Goal: Task Accomplishment & Management: Complete application form

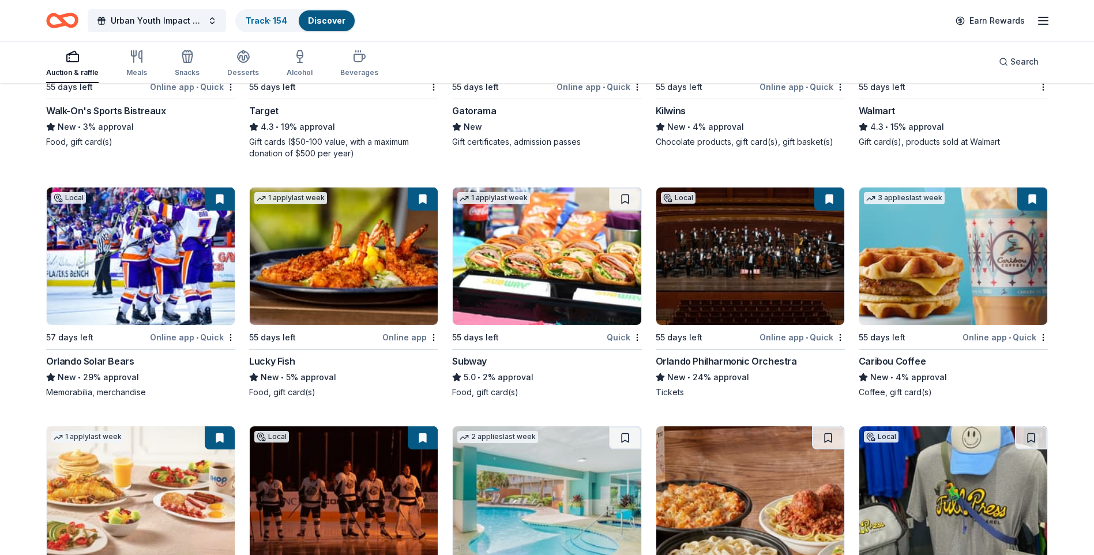
scroll to position [5928, 0]
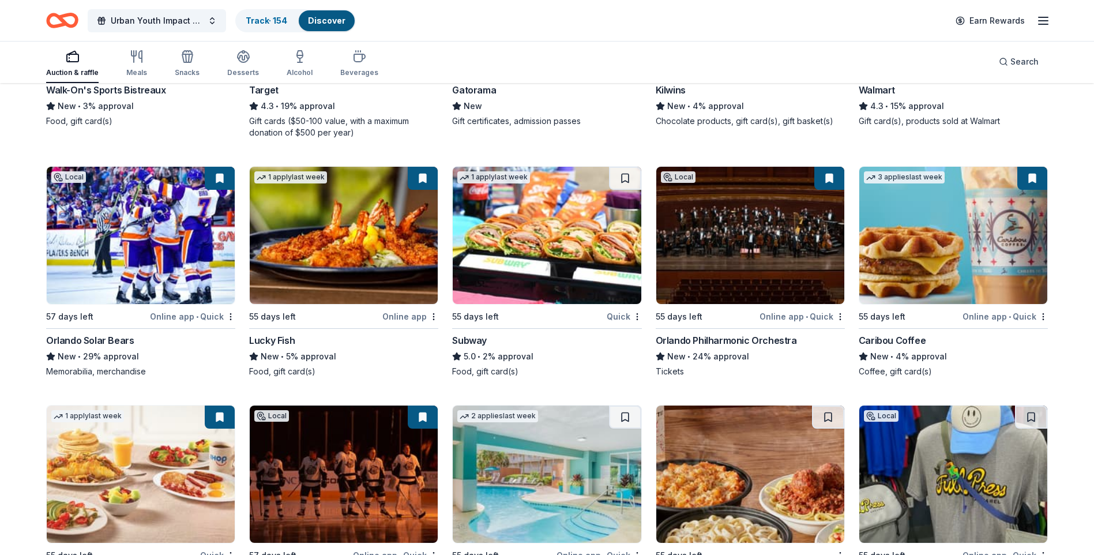
click at [205, 271] on img at bounding box center [141, 235] width 188 height 137
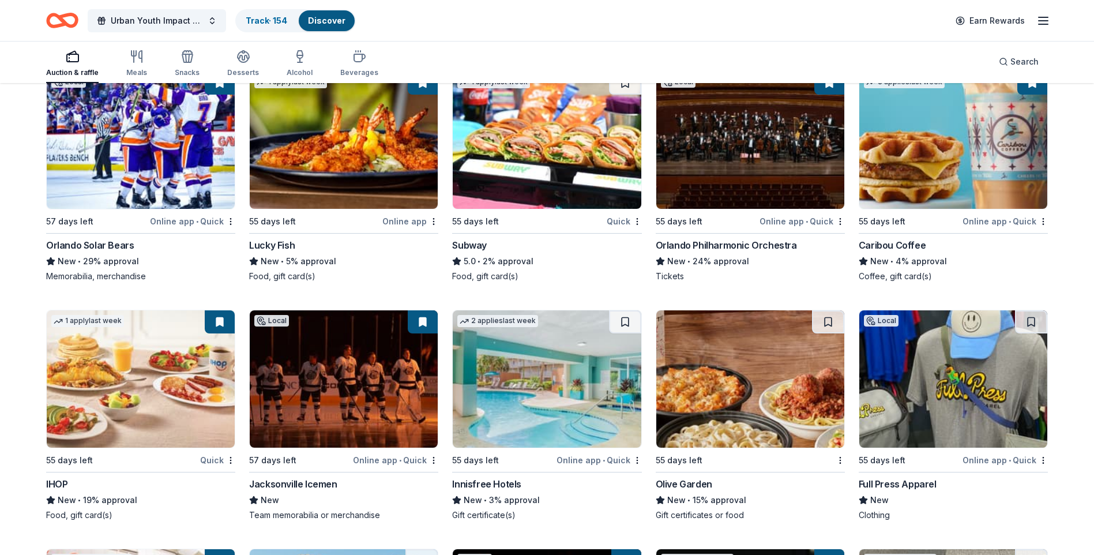
scroll to position [6043, 0]
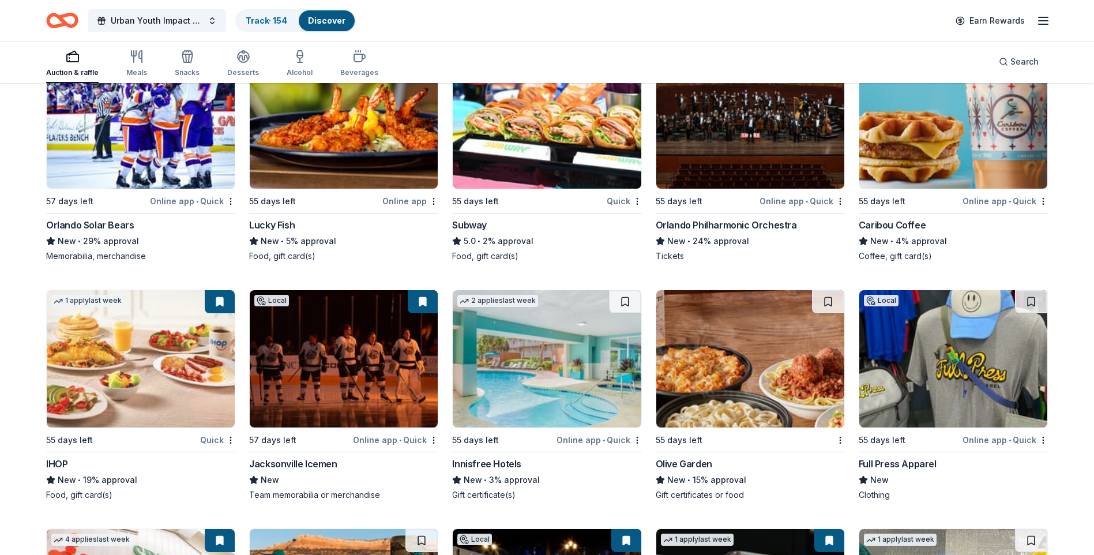
click at [512, 348] on img at bounding box center [547, 358] width 188 height 137
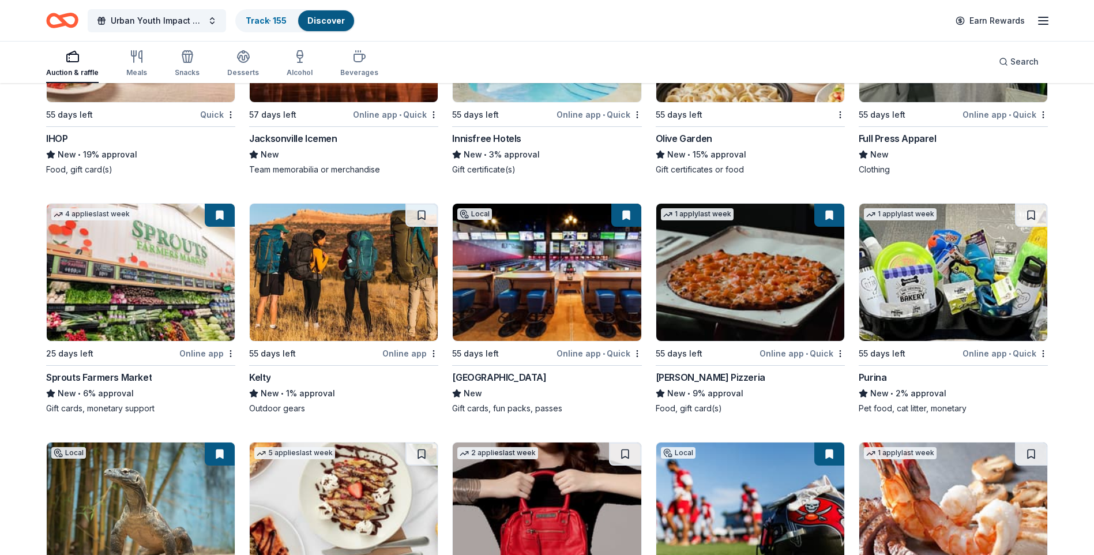
scroll to position [6389, 0]
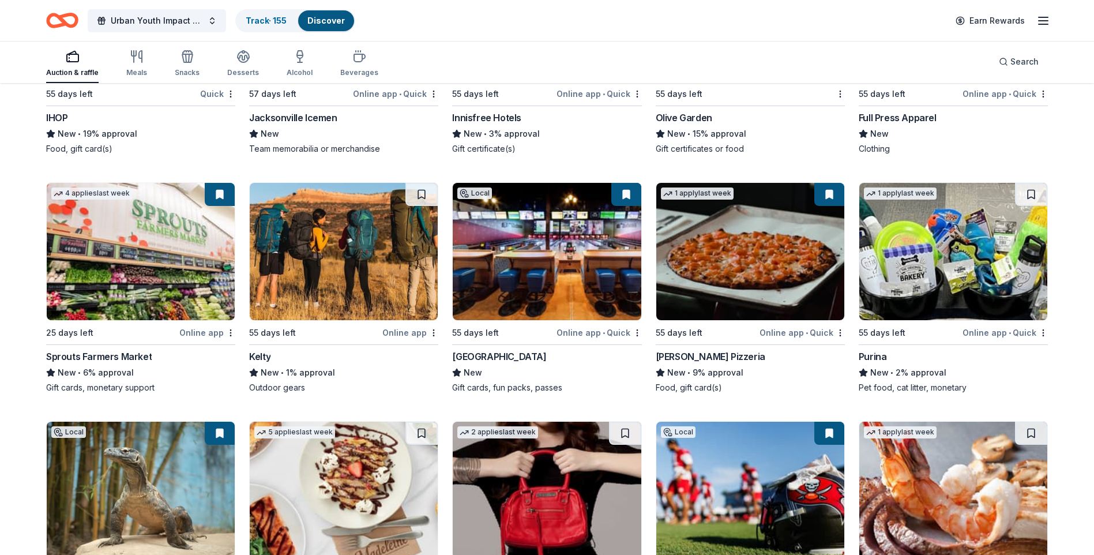
click at [112, 265] on img at bounding box center [141, 251] width 188 height 137
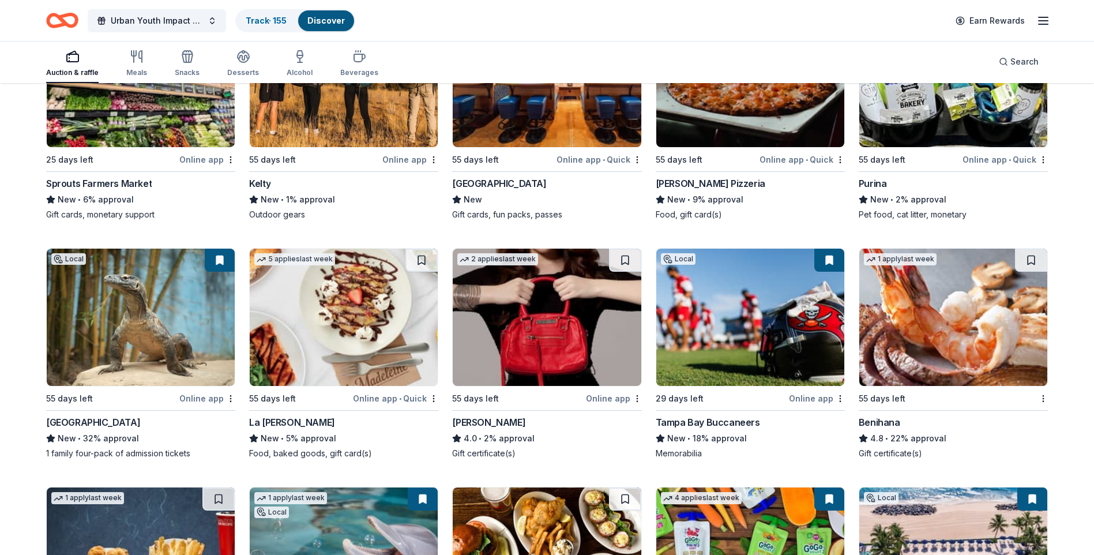
scroll to position [6620, 0]
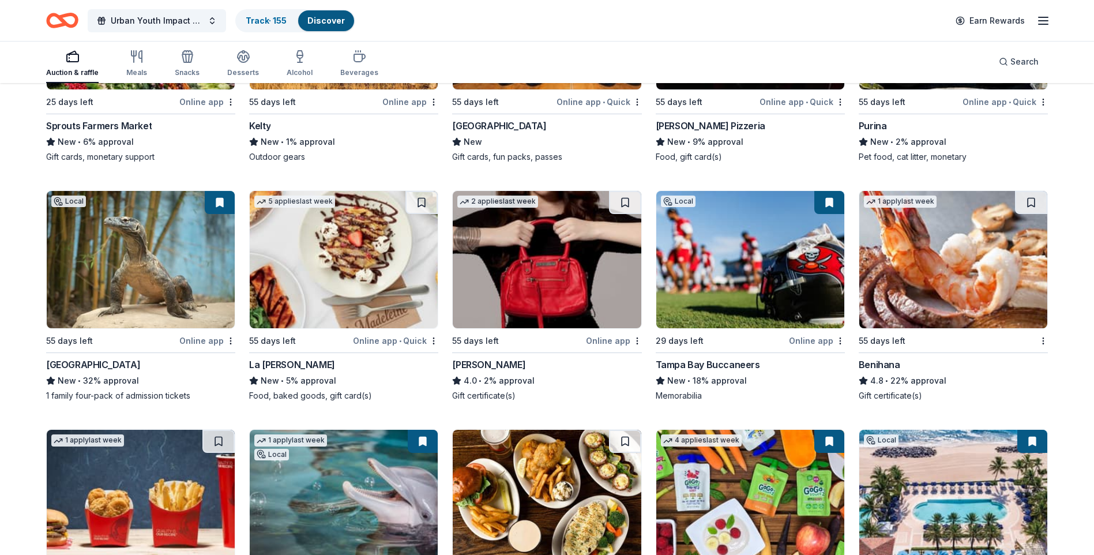
click at [940, 284] on img at bounding box center [954, 259] width 188 height 137
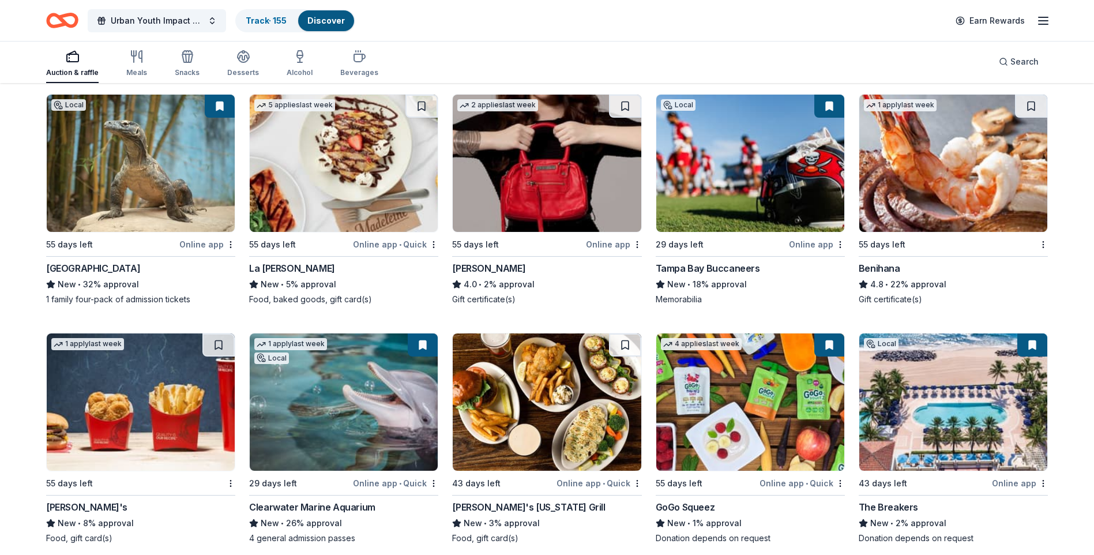
scroll to position [6735, 0]
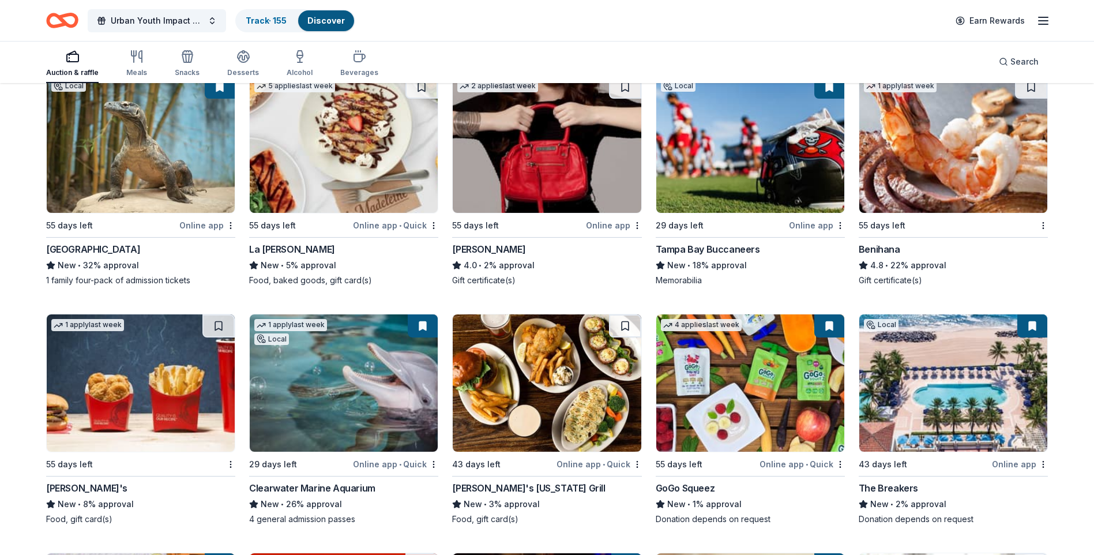
click at [107, 368] on img at bounding box center [141, 382] width 188 height 137
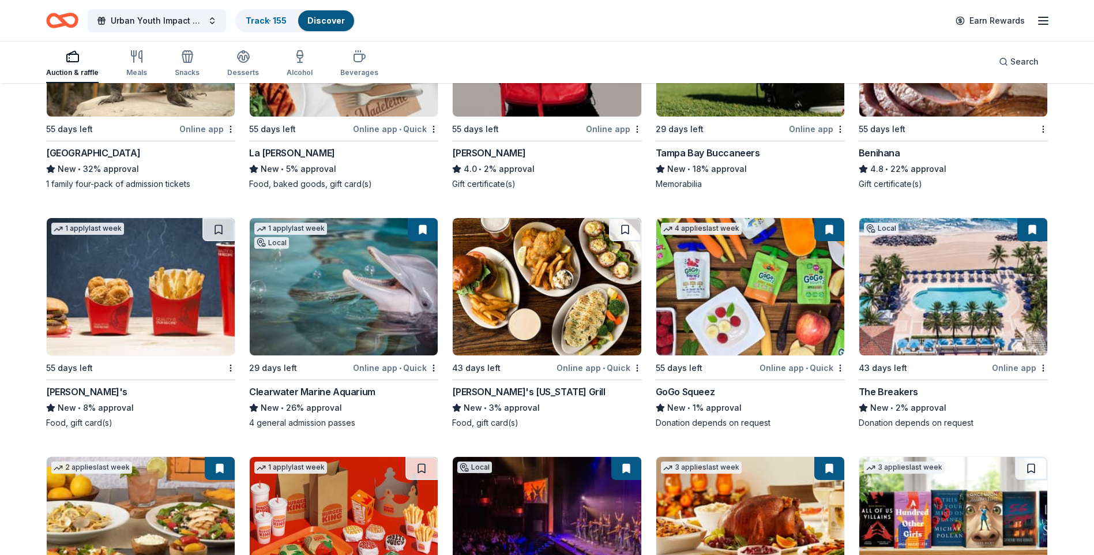
scroll to position [6851, 0]
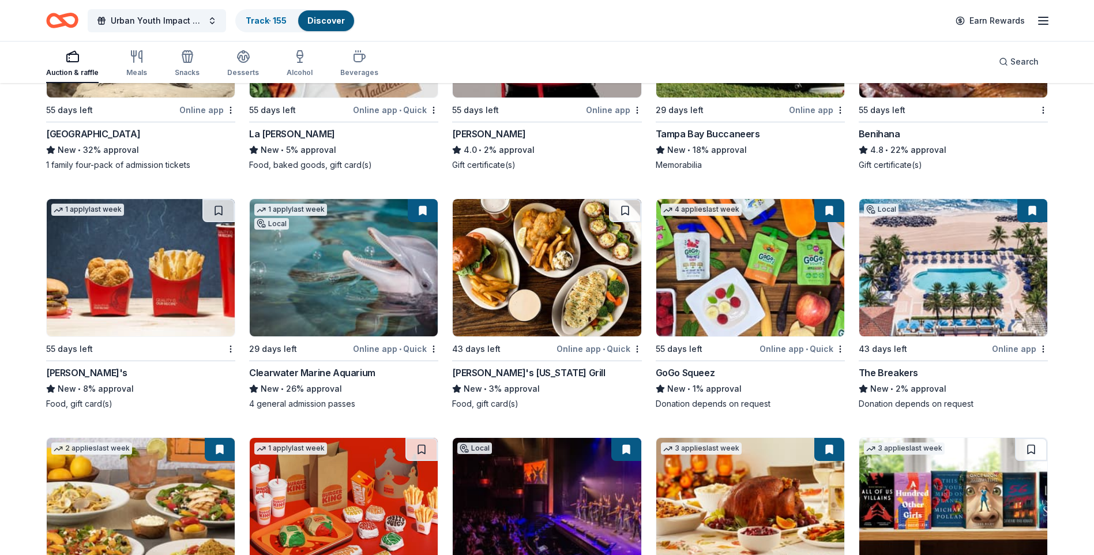
click at [389, 291] on img at bounding box center [344, 267] width 188 height 137
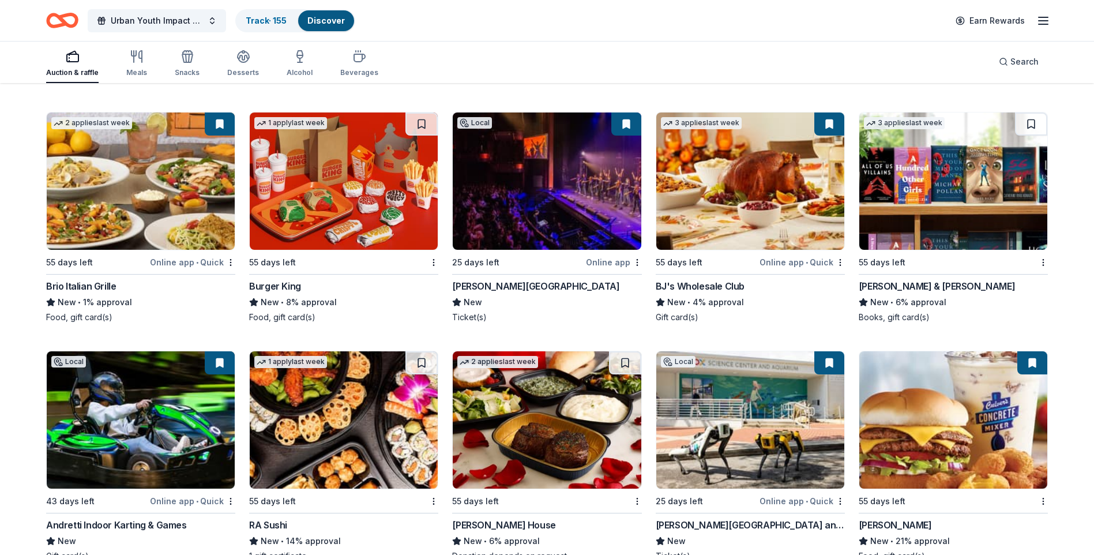
scroll to position [7197, 0]
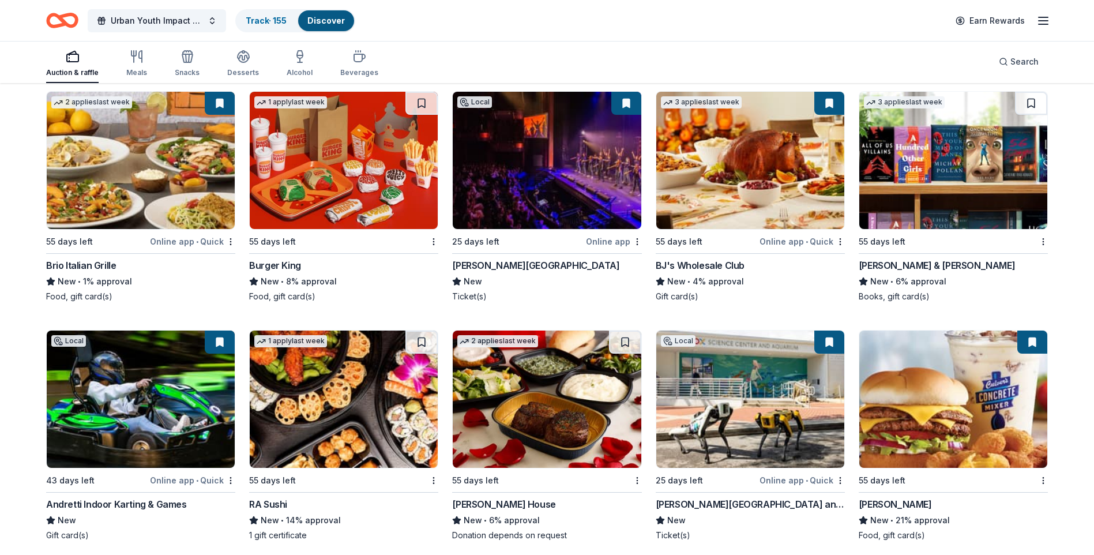
click at [529, 154] on img at bounding box center [547, 160] width 188 height 137
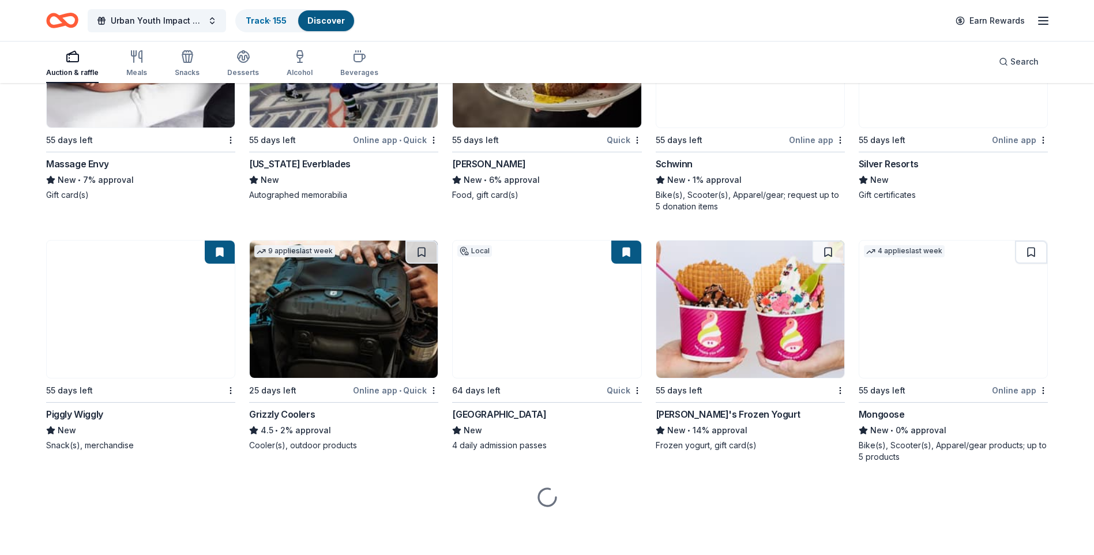
scroll to position [7788, 0]
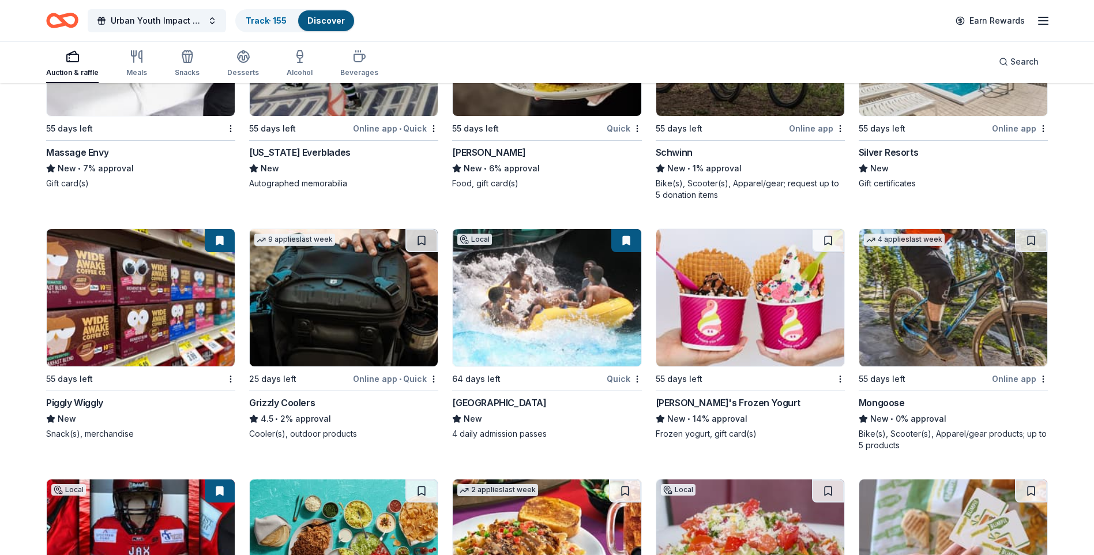
click at [776, 319] on img at bounding box center [750, 297] width 188 height 137
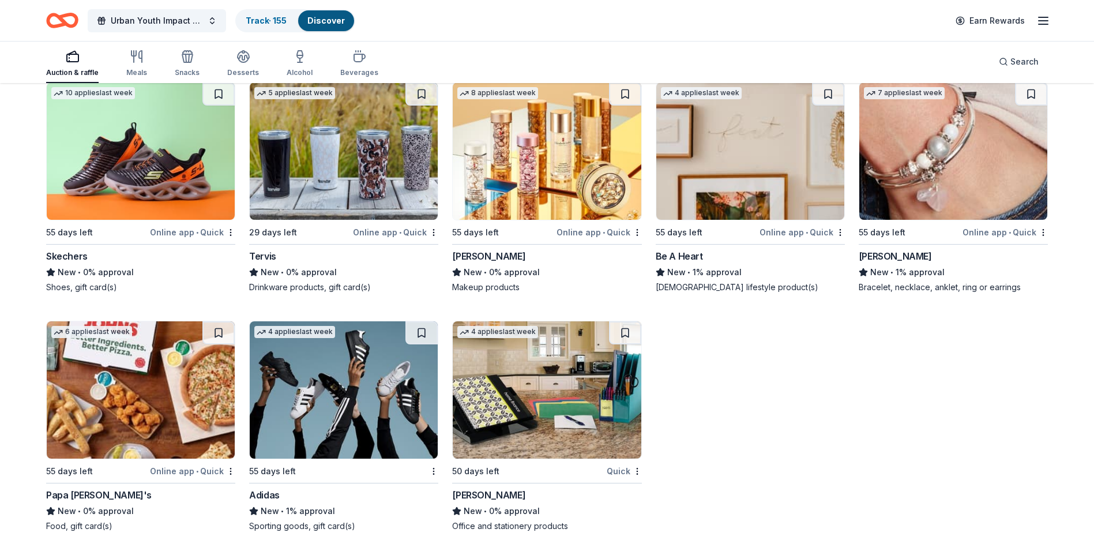
scroll to position [12360, 0]
drag, startPoint x: 1094, startPoint y: 535, endPoint x: 1104, endPoint y: 393, distance: 142.2
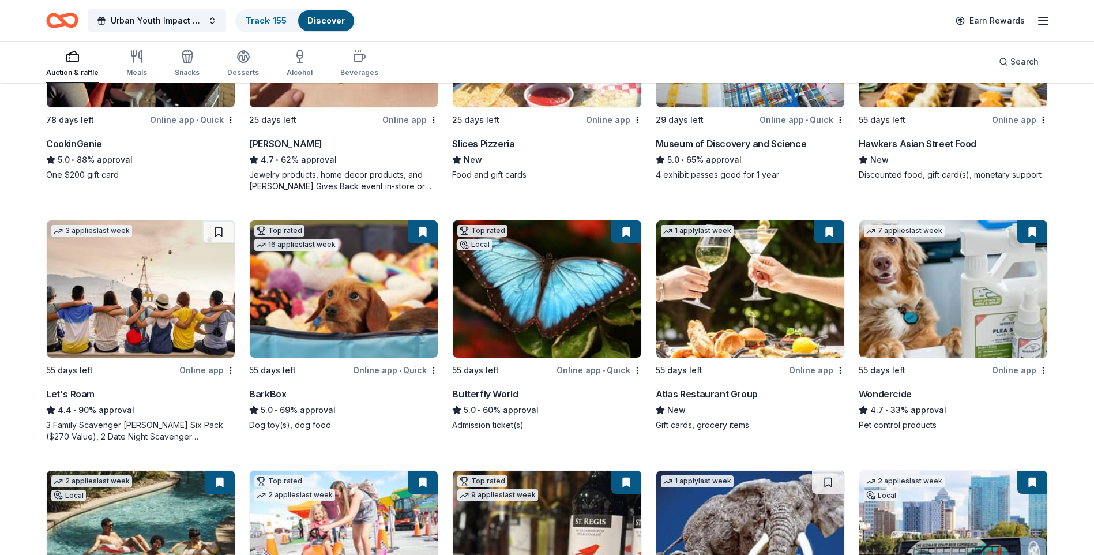
scroll to position [0, 0]
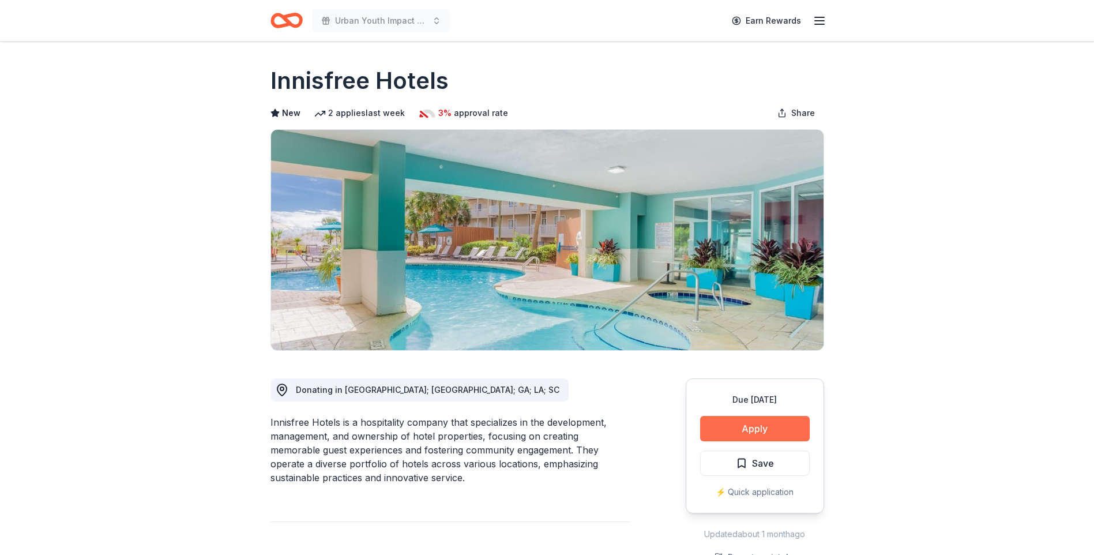
click at [763, 422] on button "Apply" at bounding box center [755, 428] width 110 height 25
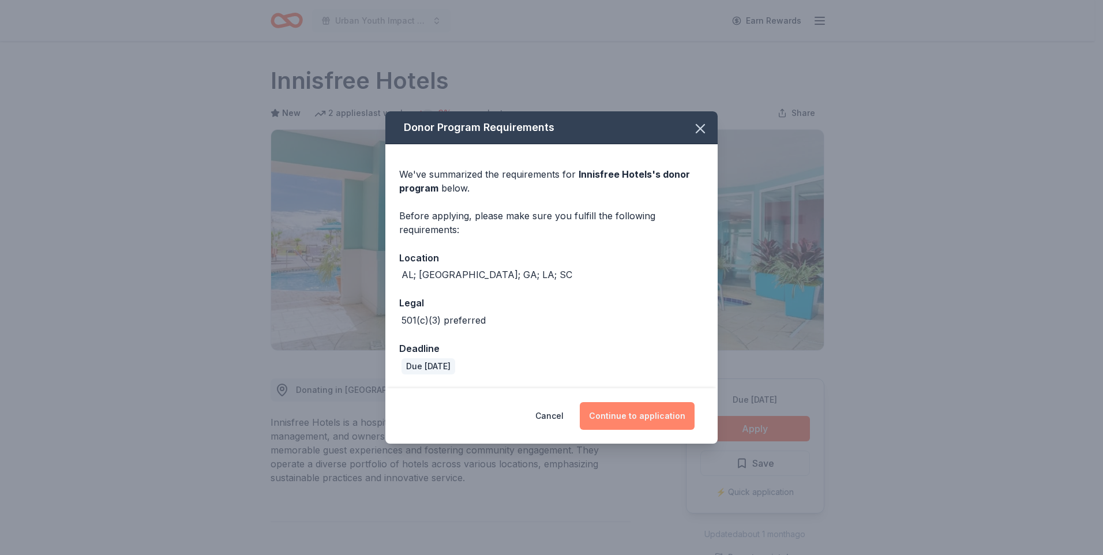
click at [650, 417] on button "Continue to application" at bounding box center [637, 416] width 115 height 28
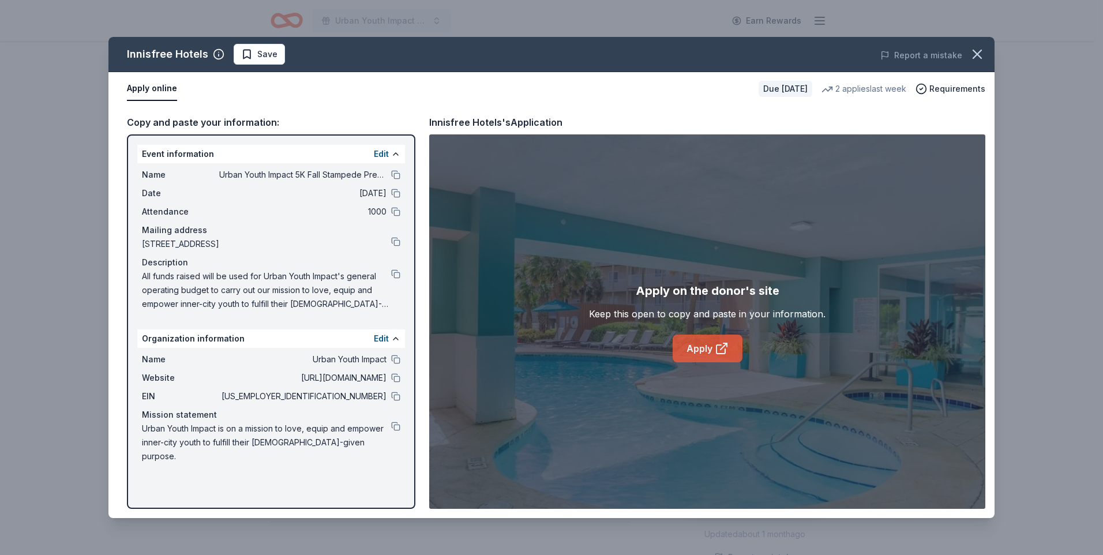
click at [713, 348] on link "Apply" at bounding box center [708, 349] width 70 height 28
click at [397, 272] on button at bounding box center [395, 273] width 9 height 9
click at [268, 65] on div "Innisfree Hotels Save Report a mistake" at bounding box center [551, 54] width 886 height 35
click at [266, 58] on span "Save" at bounding box center [267, 54] width 20 height 14
click at [266, 58] on html "Urban Youth Impact 5K Fall Stampede Presented by Chick-fil-A Earn Rewards Due i…" at bounding box center [551, 277] width 1103 height 555
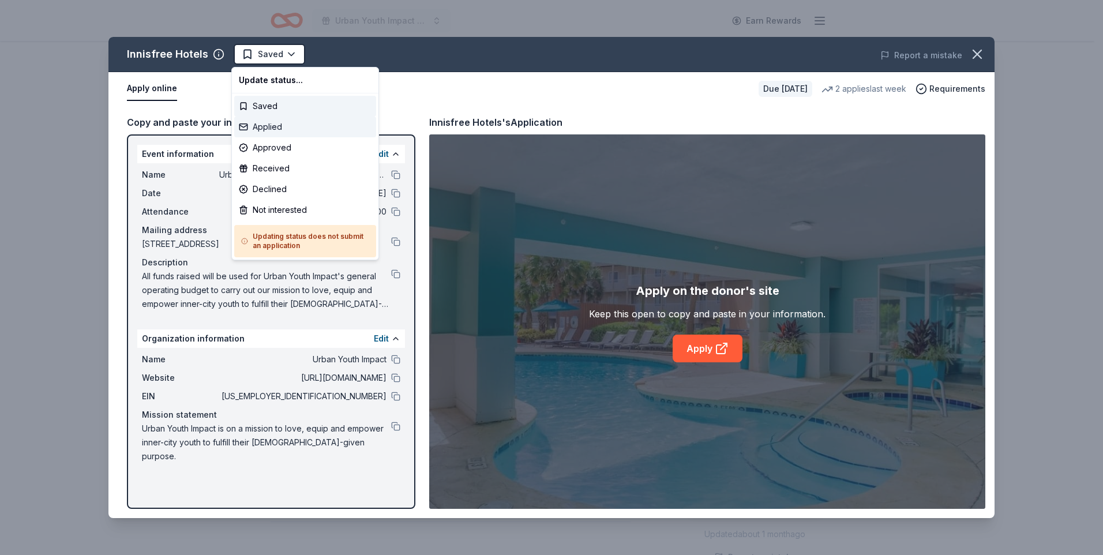
click at [272, 127] on div "Applied" at bounding box center [305, 127] width 142 height 21
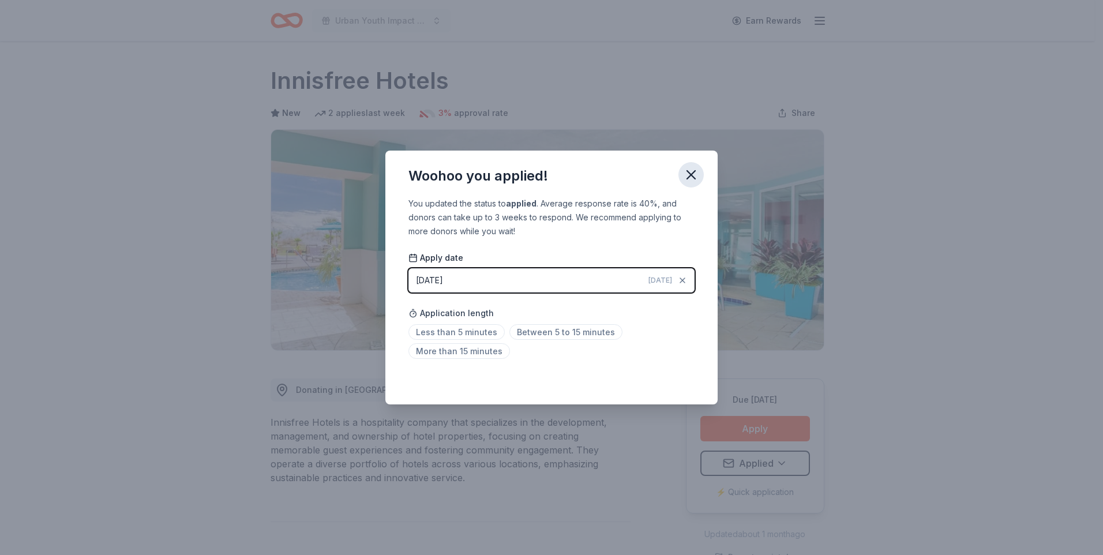
click at [692, 172] on icon "button" at bounding box center [691, 175] width 16 height 16
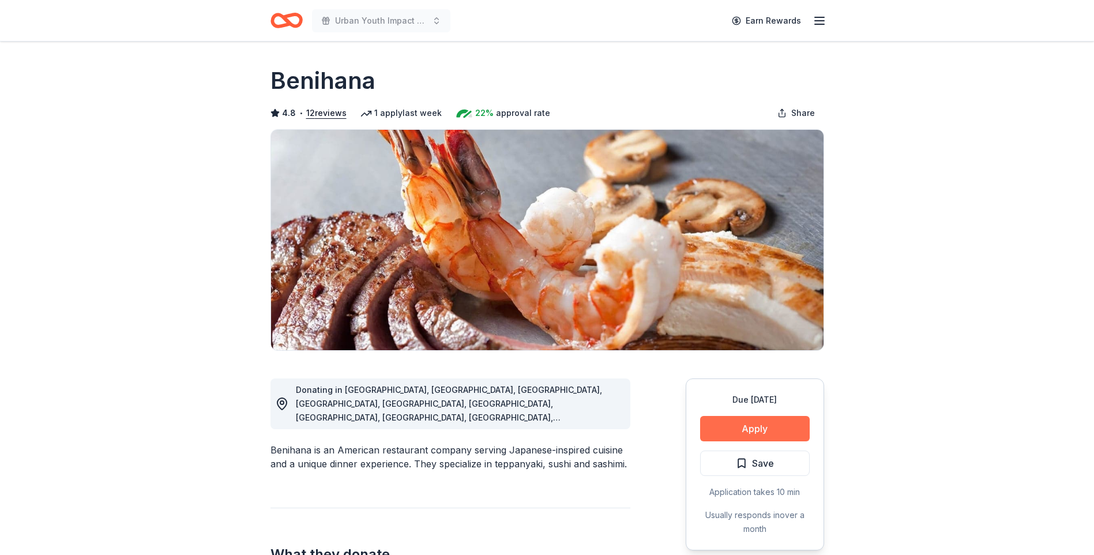
click at [777, 436] on button "Apply" at bounding box center [755, 428] width 110 height 25
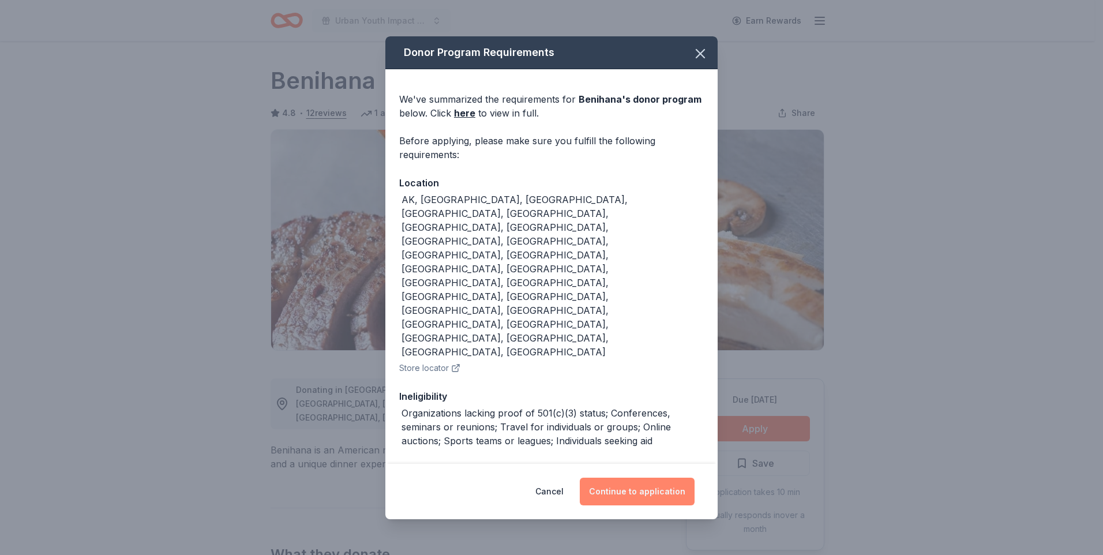
click at [662, 478] on button "Continue to application" at bounding box center [637, 492] width 115 height 28
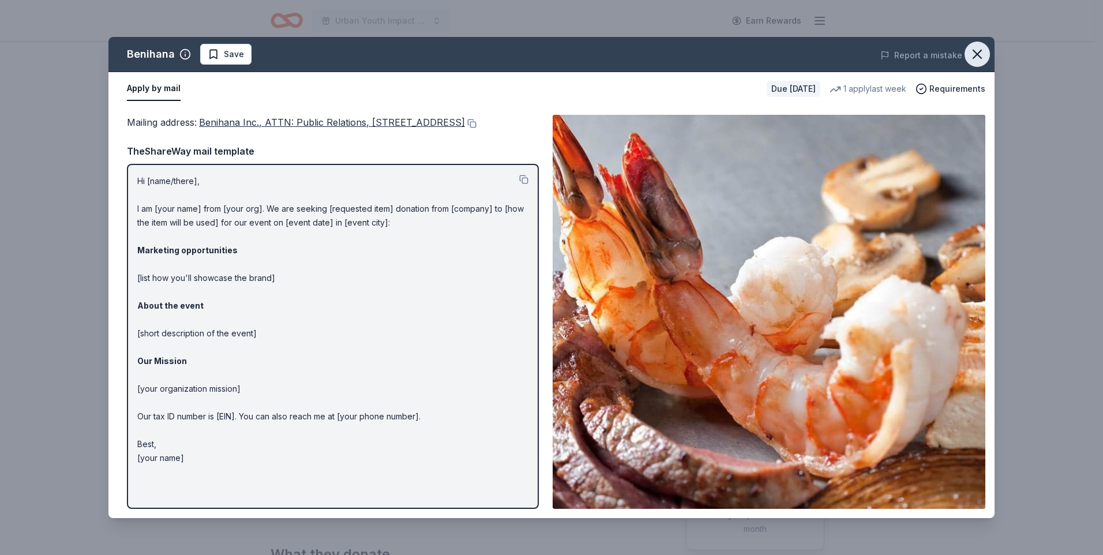
click at [972, 51] on icon "button" at bounding box center [977, 54] width 16 height 16
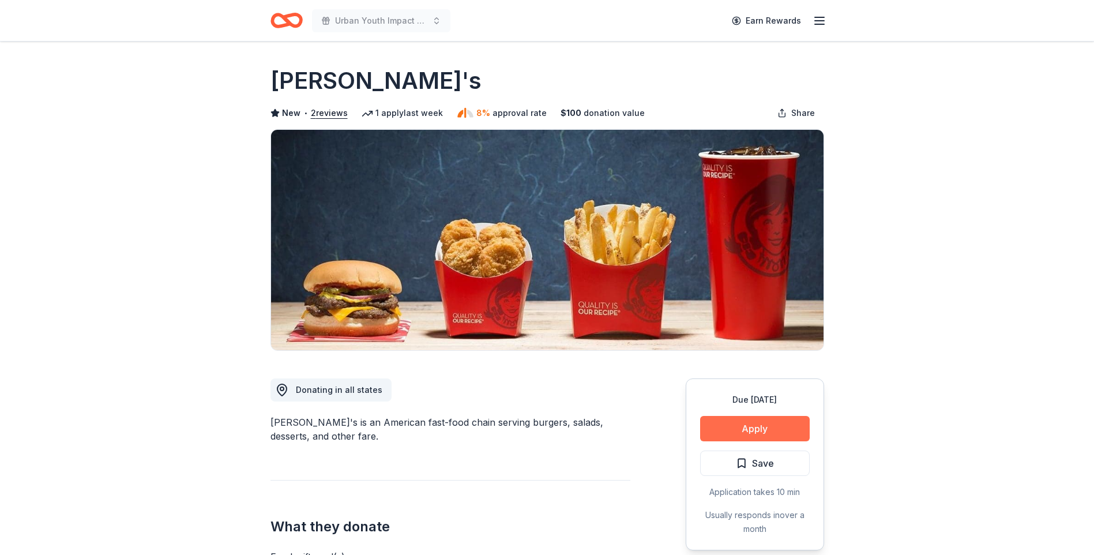
click at [767, 429] on button "Apply" at bounding box center [755, 428] width 110 height 25
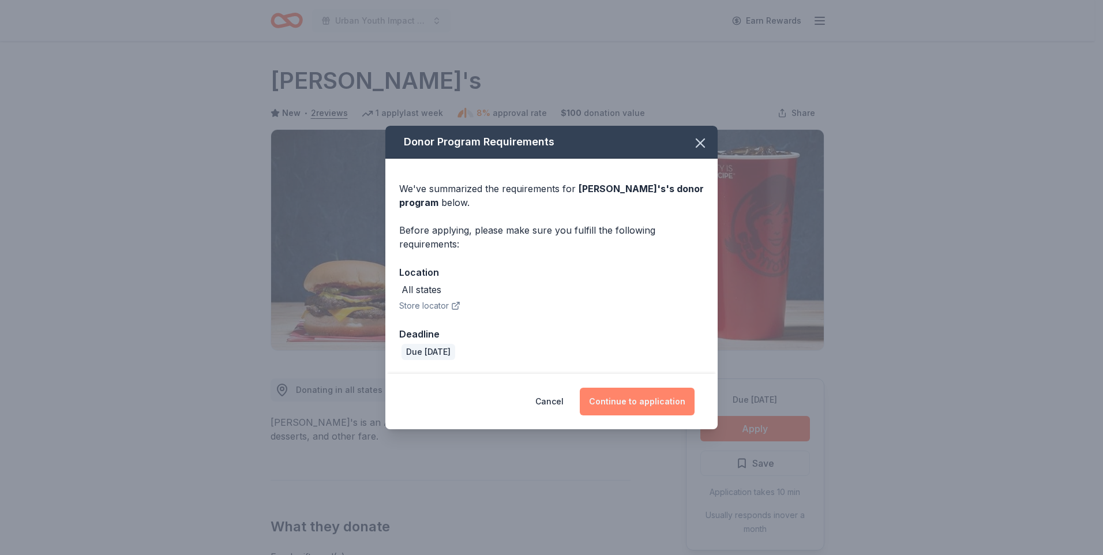
click at [654, 407] on button "Continue to application" at bounding box center [637, 402] width 115 height 28
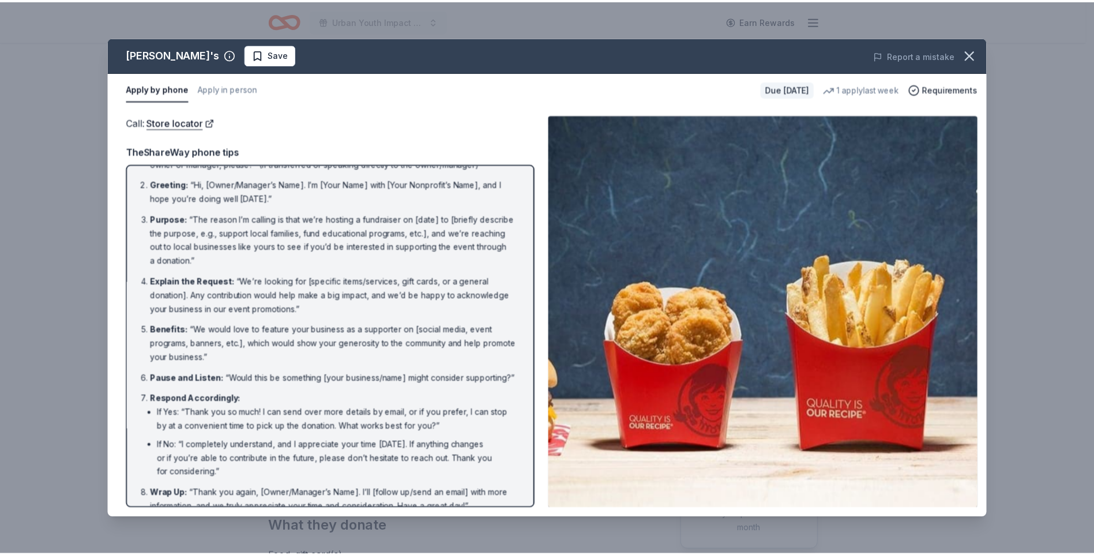
scroll to position [61, 0]
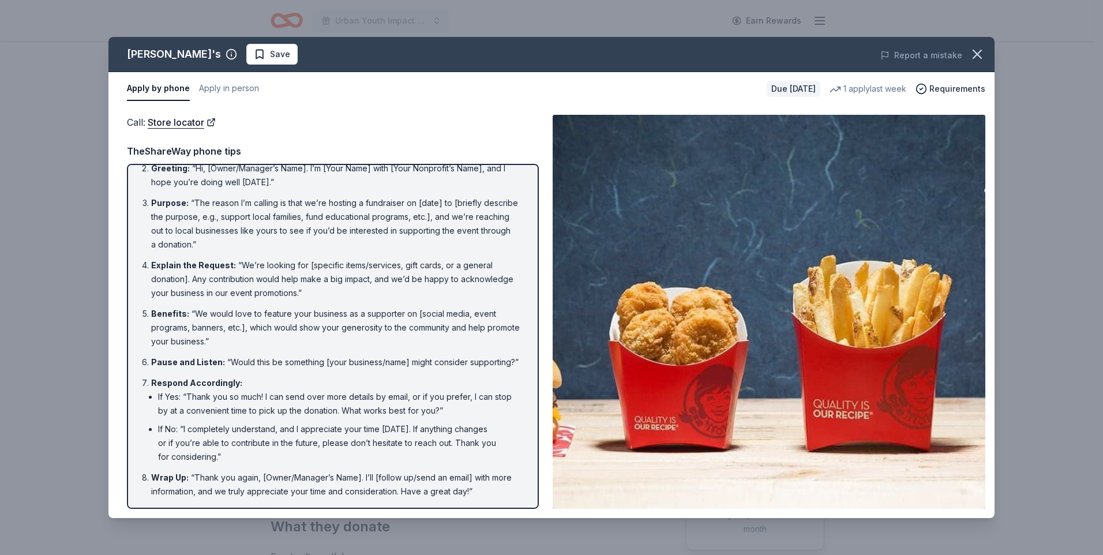
click at [113, 185] on div "Call : Store locator Call : Store locator TheShareWay phone tips Introduction :…" at bounding box center [551, 312] width 886 height 412
click at [981, 50] on icon "button" at bounding box center [977, 54] width 8 height 8
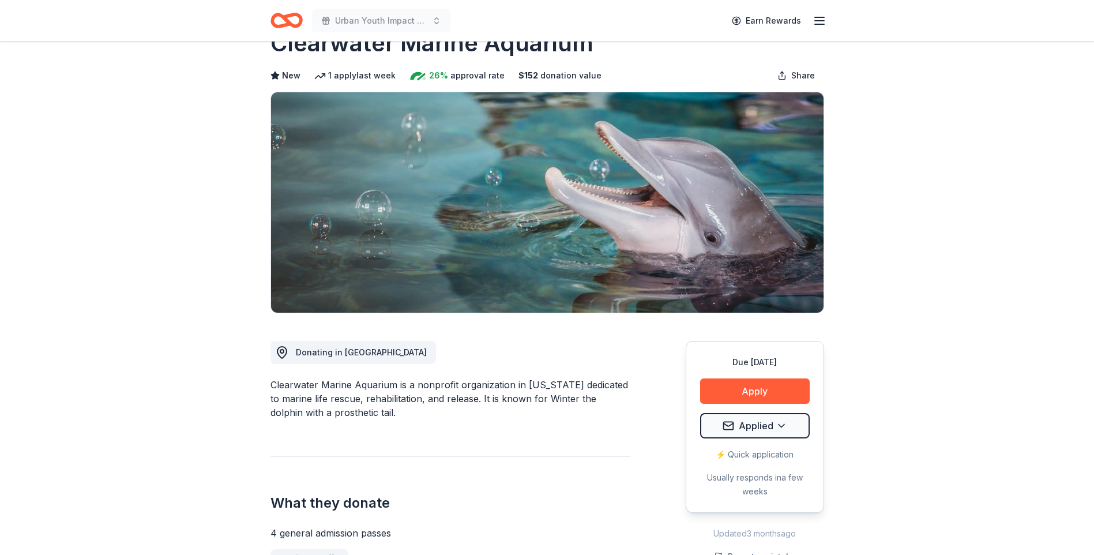
scroll to position [58, 0]
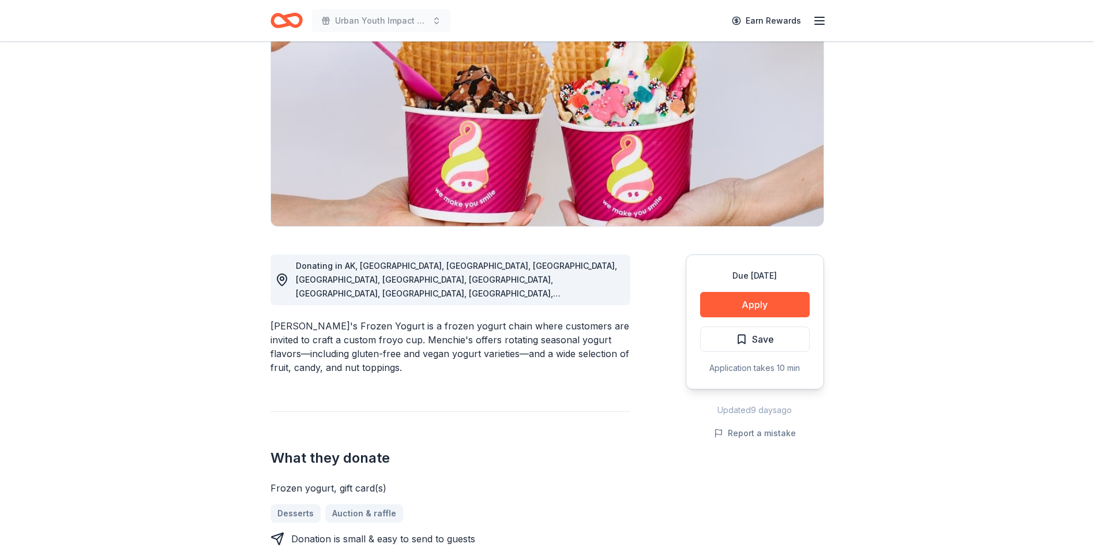
scroll to position [173, 0]
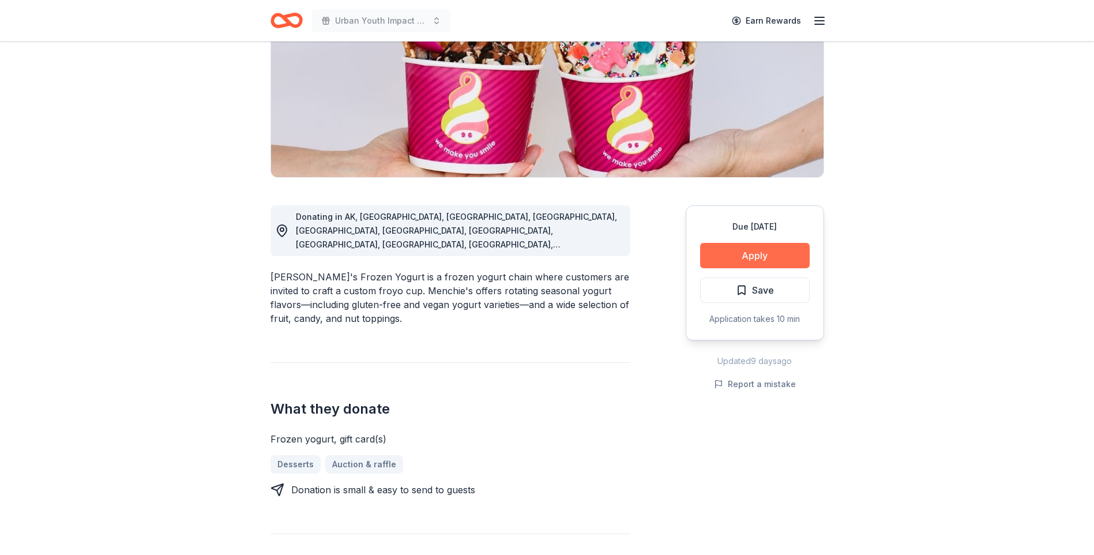
click at [764, 257] on button "Apply" at bounding box center [755, 255] width 110 height 25
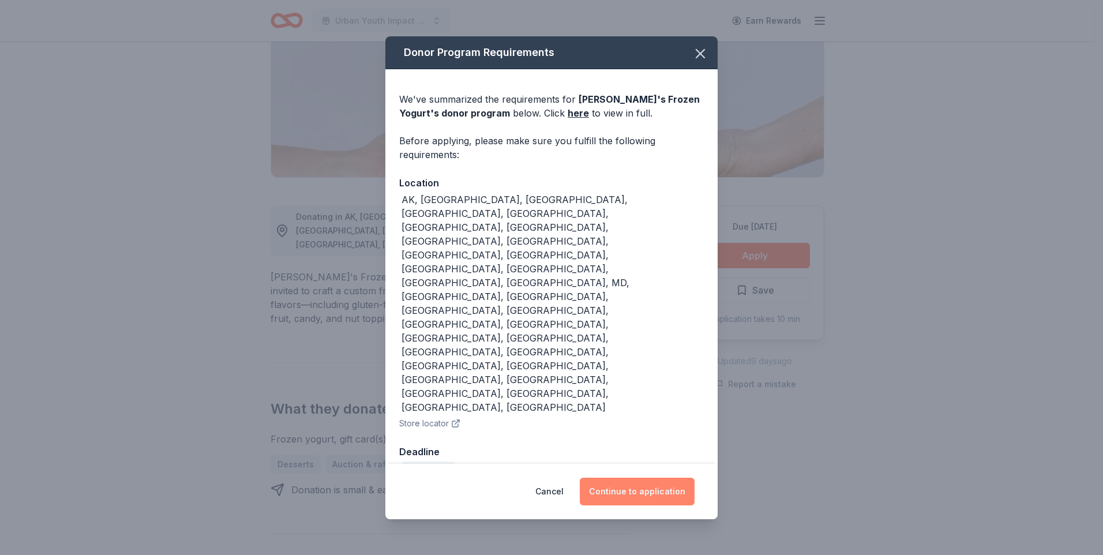
click at [628, 478] on button "Continue to application" at bounding box center [637, 492] width 115 height 28
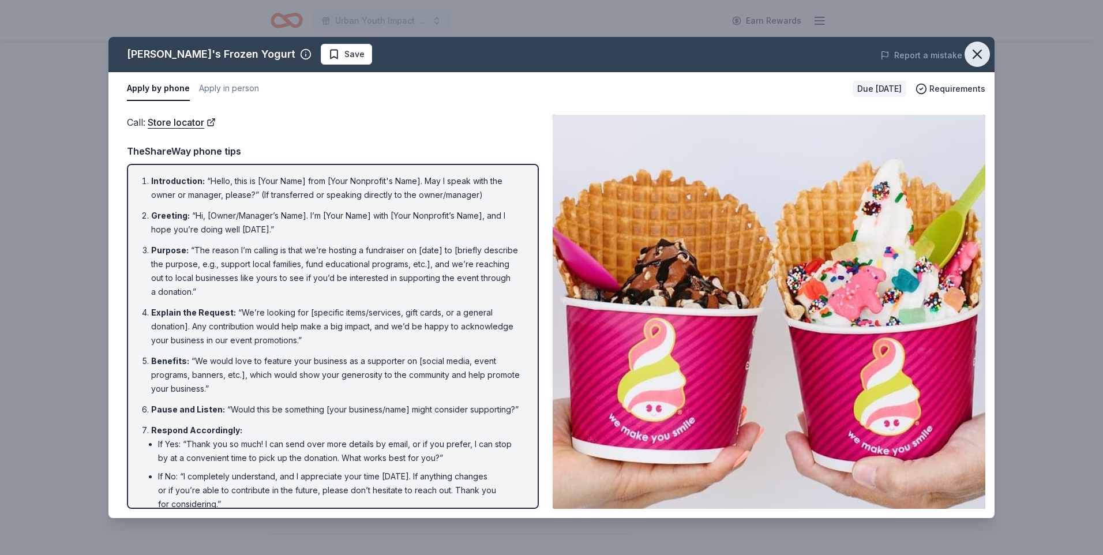
click at [982, 59] on icon "button" at bounding box center [977, 54] width 16 height 16
